Goal: Use online tool/utility: Use online tool/utility

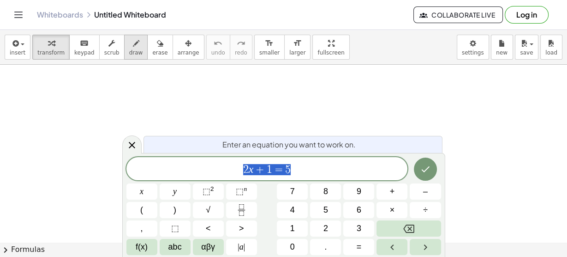
click at [124, 42] on button "draw" at bounding box center [136, 47] width 24 height 25
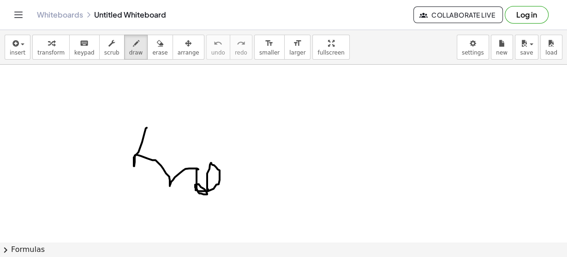
drag, startPoint x: 147, startPoint y: 127, endPoint x: 231, endPoint y: 190, distance: 105.5
drag, startPoint x: 253, startPoint y: 193, endPoint x: 277, endPoint y: 228, distance: 42.1
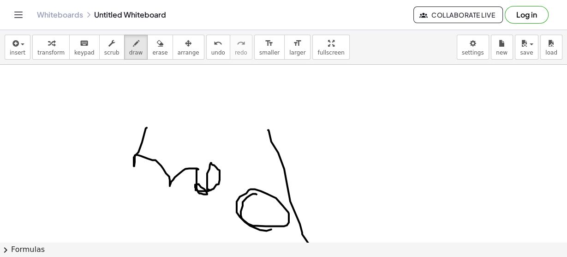
drag, startPoint x: 284, startPoint y: 168, endPoint x: 342, endPoint y: 239, distance: 90.9
click at [322, 247] on div "insert select one: Math Expression Function Text Youtube Video Graphing Geometr…" at bounding box center [283, 143] width 567 height 227
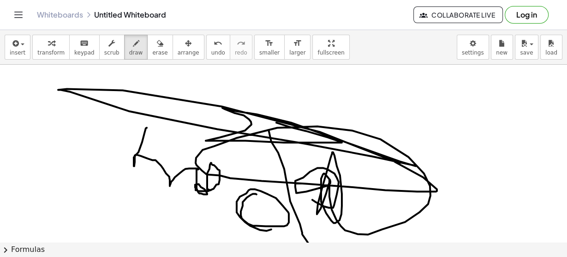
drag, startPoint x: 337, startPoint y: 193, endPoint x: 281, endPoint y: 120, distance: 92.5
click at [211, 52] on span "undo" at bounding box center [218, 52] width 14 height 6
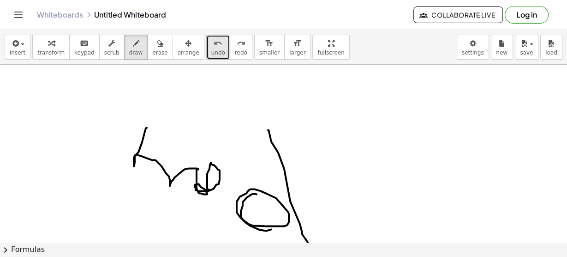
click at [211, 52] on span "undo" at bounding box center [218, 52] width 14 height 6
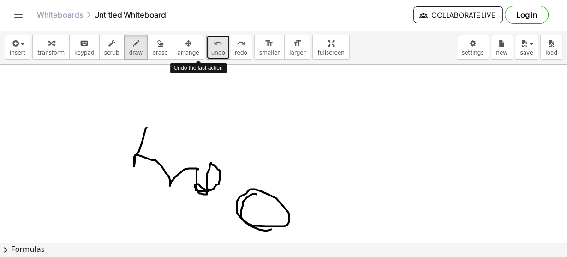
click at [211, 52] on span "undo" at bounding box center [218, 52] width 14 height 6
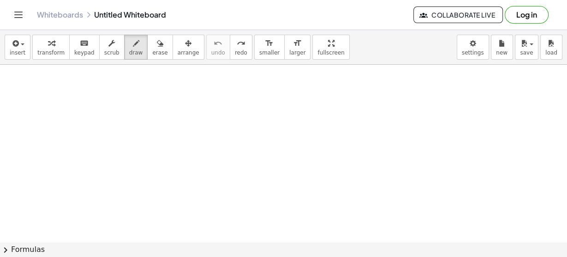
click at [84, 42] on div "keyboard" at bounding box center [84, 42] width 20 height 11
drag, startPoint x: 186, startPoint y: 126, endPoint x: 170, endPoint y: 120, distance: 16.6
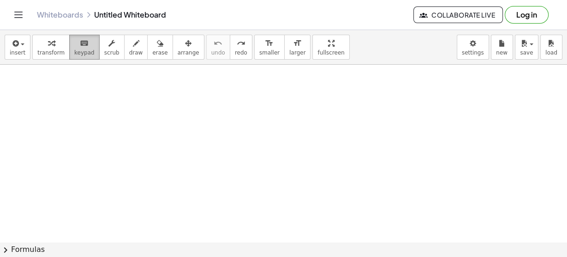
click at [80, 59] on button "keyboard keypad" at bounding box center [84, 47] width 30 height 25
click at [88, 65] on div "Edit expressions" at bounding box center [77, 68] width 48 height 11
